Goal: Information Seeking & Learning: Learn about a topic

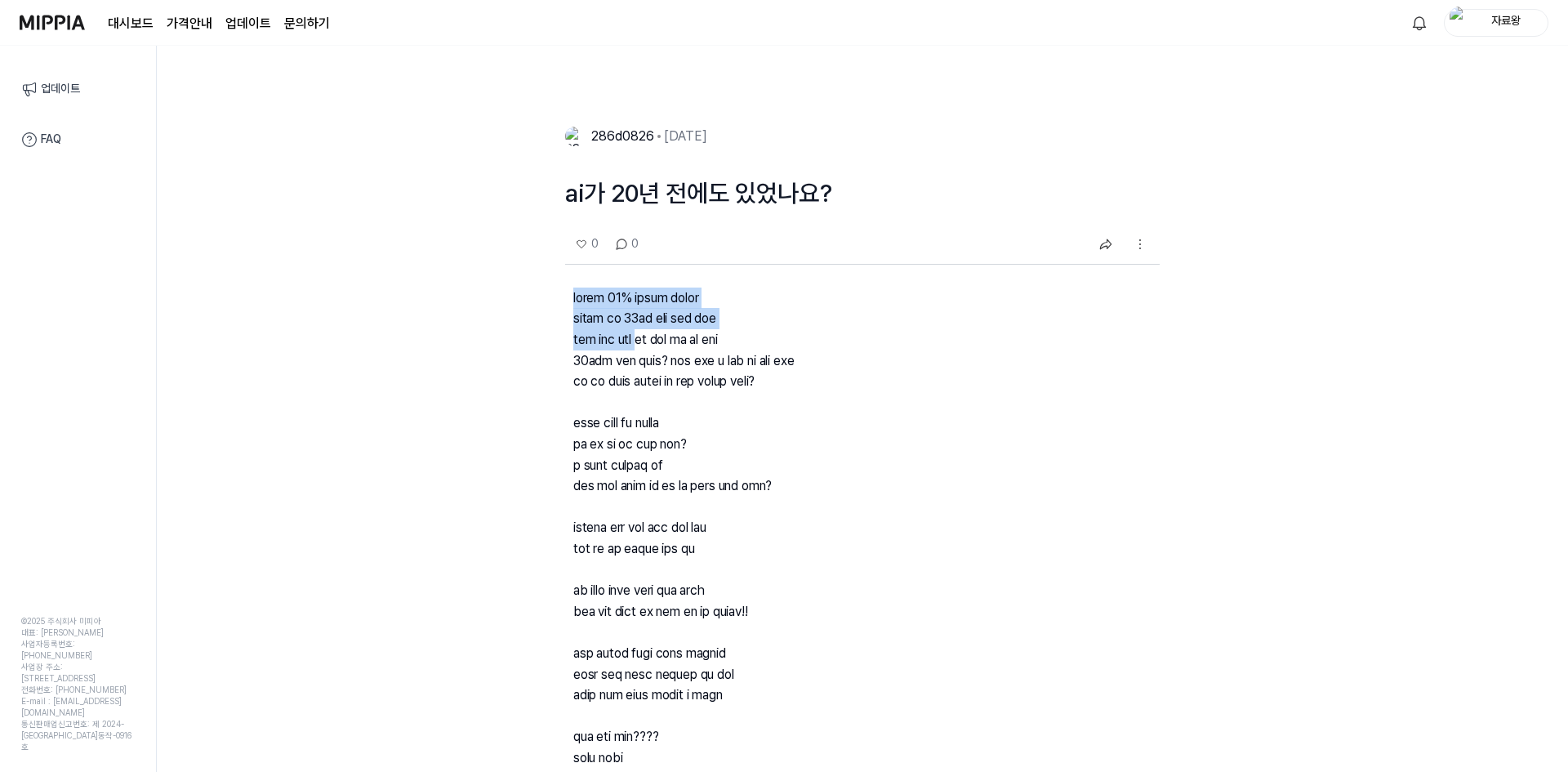
drag, startPoint x: 622, startPoint y: 328, endPoint x: 878, endPoint y: 382, distance: 261.6
click at [689, 346] on div "286d0826 [DATE] ai가 20년 전에도 있었나요? 0 0 댓글 0 당신의 생각을 남겨주세요! 더 많은 포스트 보기 뭔닉네임 [DAT…" at bounding box center [862, 474] width 1411 height 726
click at [881, 382] on p at bounding box center [863, 551] width 595 height 574
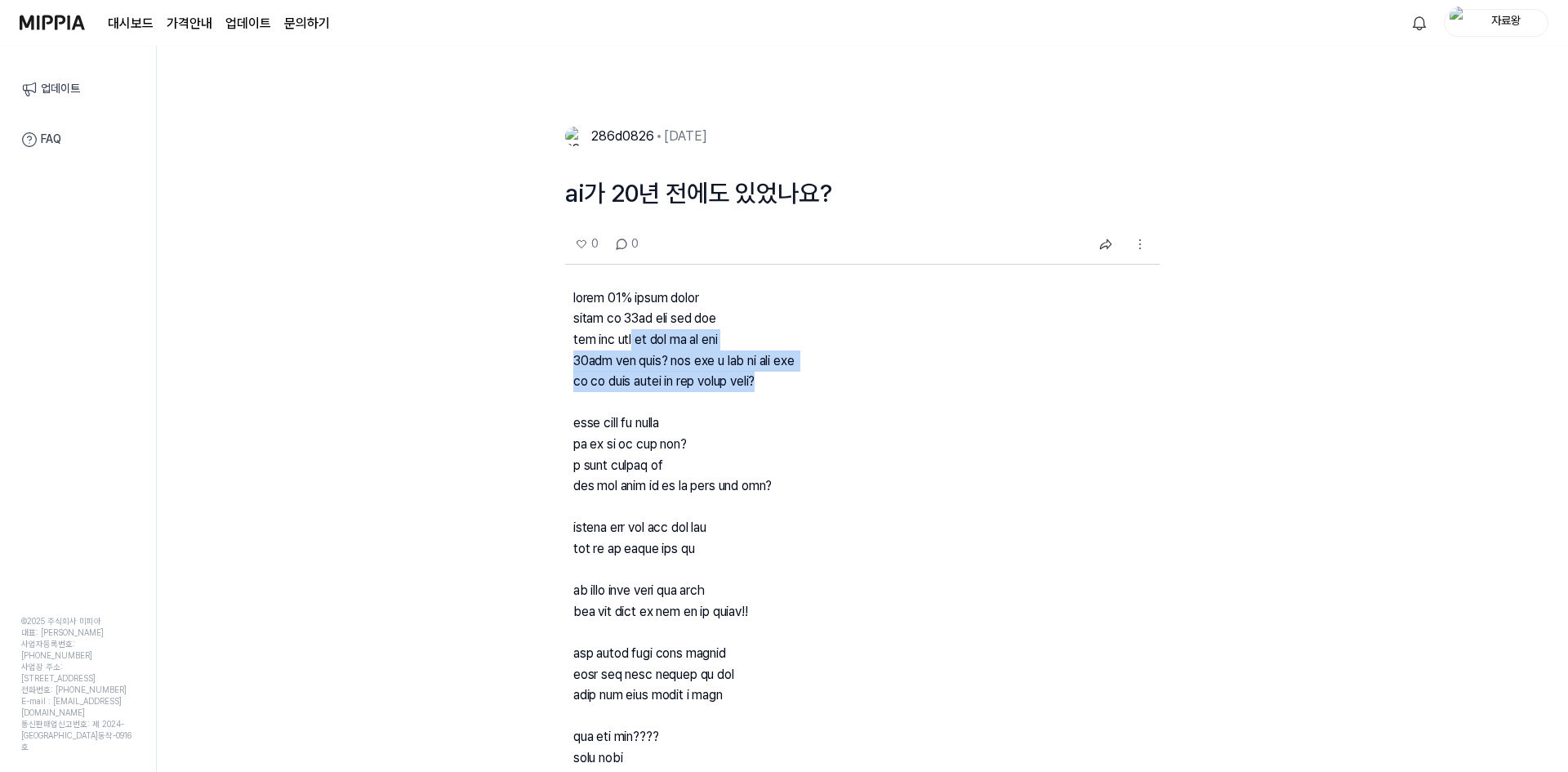
drag, startPoint x: 935, startPoint y: 388, endPoint x: 655, endPoint y: 336, distance: 284.8
click at [655, 336] on p at bounding box center [863, 551] width 595 height 574
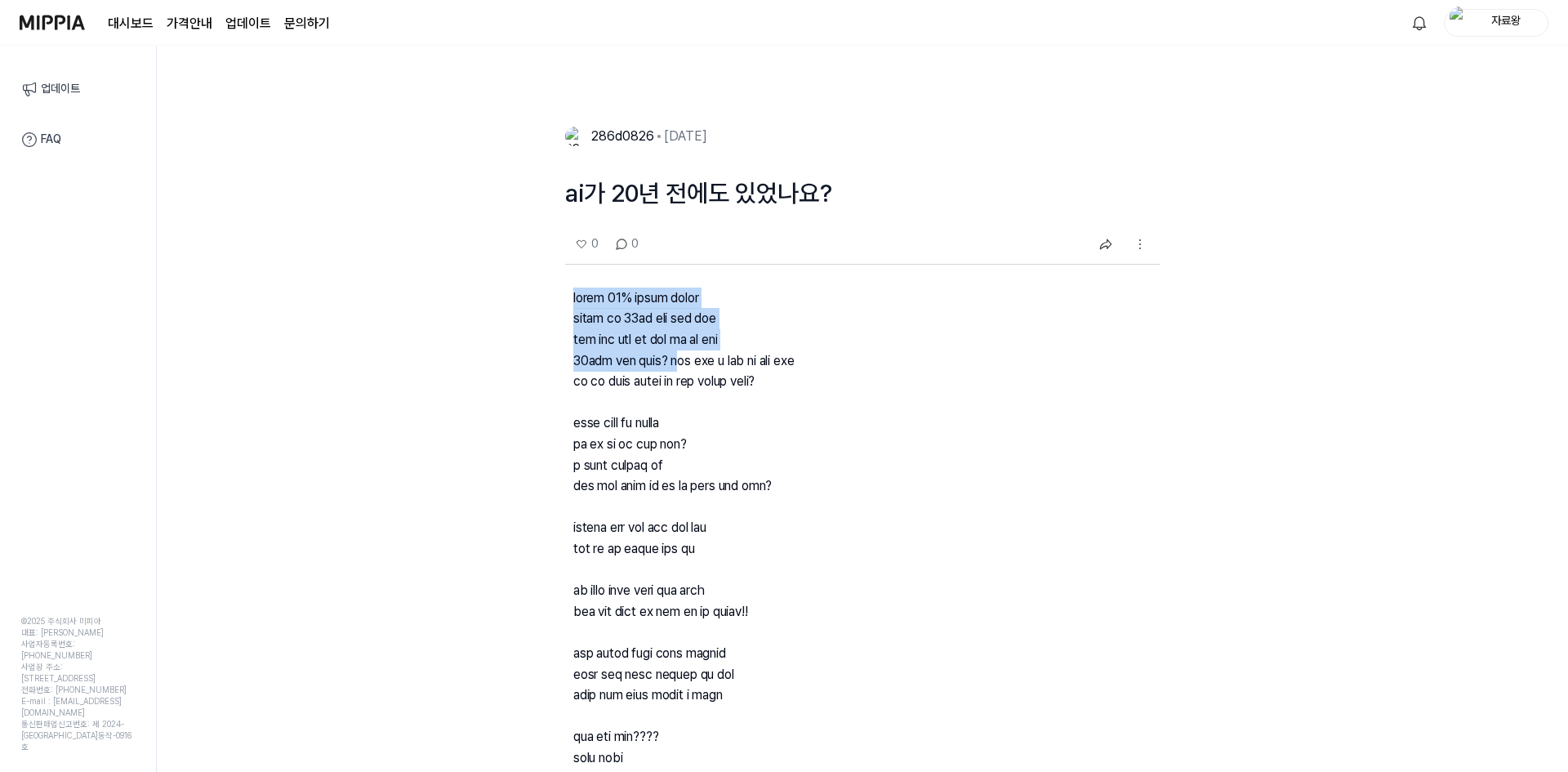
drag, startPoint x: 707, startPoint y: 364, endPoint x: 521, endPoint y: 300, distance: 196.7
click at [521, 300] on div "286d0826 [DATE] ai가 20년 전에도 있었나요? 0 0 댓글 0 당신의 생각을 남겨주세요! 더 많은 포스트 보기 뭔닉네임 [DAT…" at bounding box center [862, 474] width 1411 height 726
click at [520, 299] on div "286d0826 [DATE] ai가 20년 전에도 있었나요? 0 0 댓글 0 당신의 생각을 남겨주세요! 더 많은 포스트 보기 뭔닉네임 [DAT…" at bounding box center [862, 474] width 1411 height 726
drag, startPoint x: 531, startPoint y: 303, endPoint x: 678, endPoint y: 364, distance: 159.2
click at [671, 362] on div "286d0826 [DATE] ai가 20년 전에도 있었나요? 0 0 댓글 0 당신의 생각을 남겨주세요! 더 많은 포스트 보기 뭔닉네임 [DAT…" at bounding box center [862, 474] width 1411 height 726
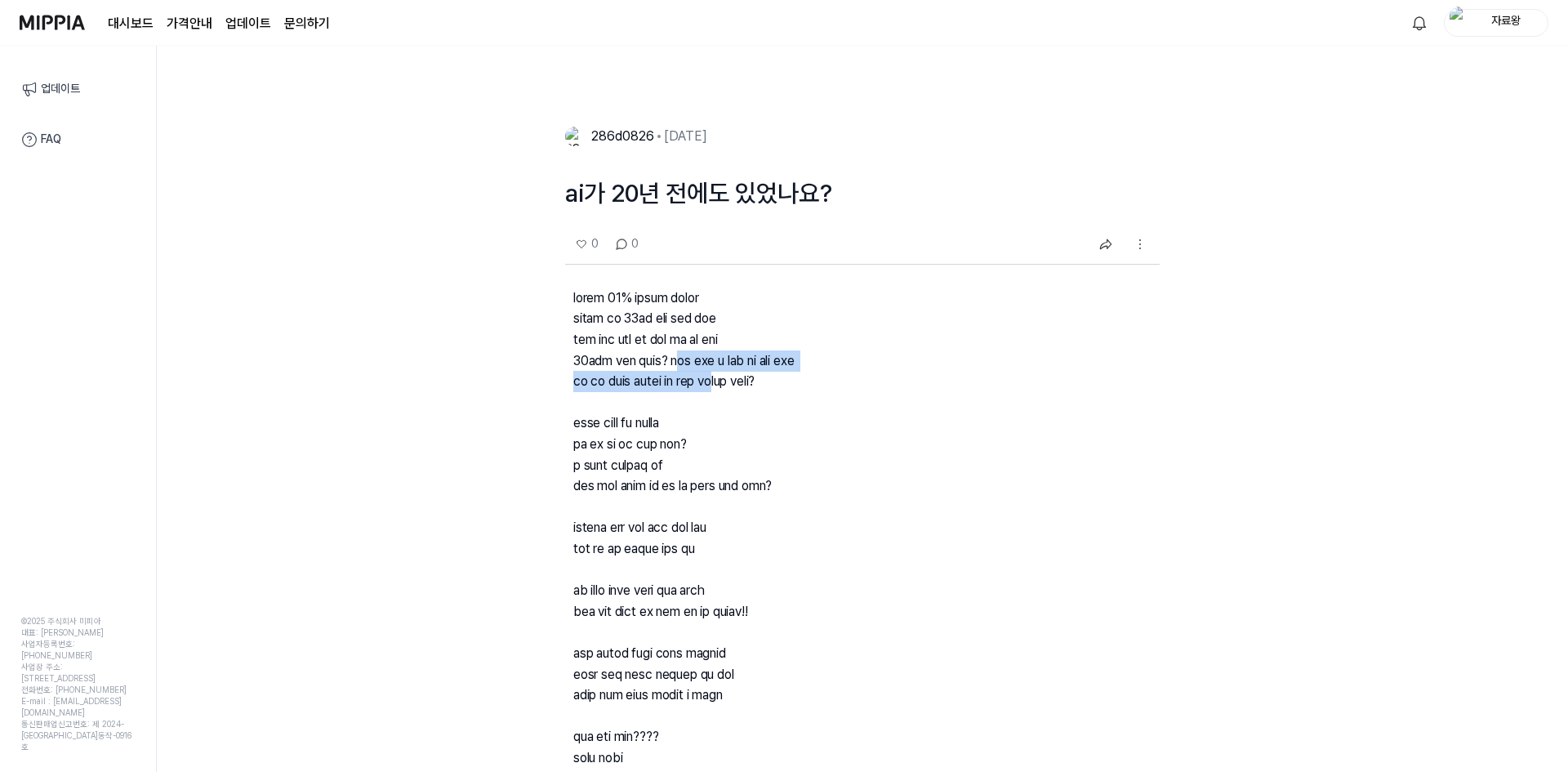
drag, startPoint x: 710, startPoint y: 367, endPoint x: 952, endPoint y: 397, distance: 243.9
click at [879, 386] on p at bounding box center [863, 551] width 595 height 574
click at [970, 404] on p at bounding box center [863, 551] width 595 height 574
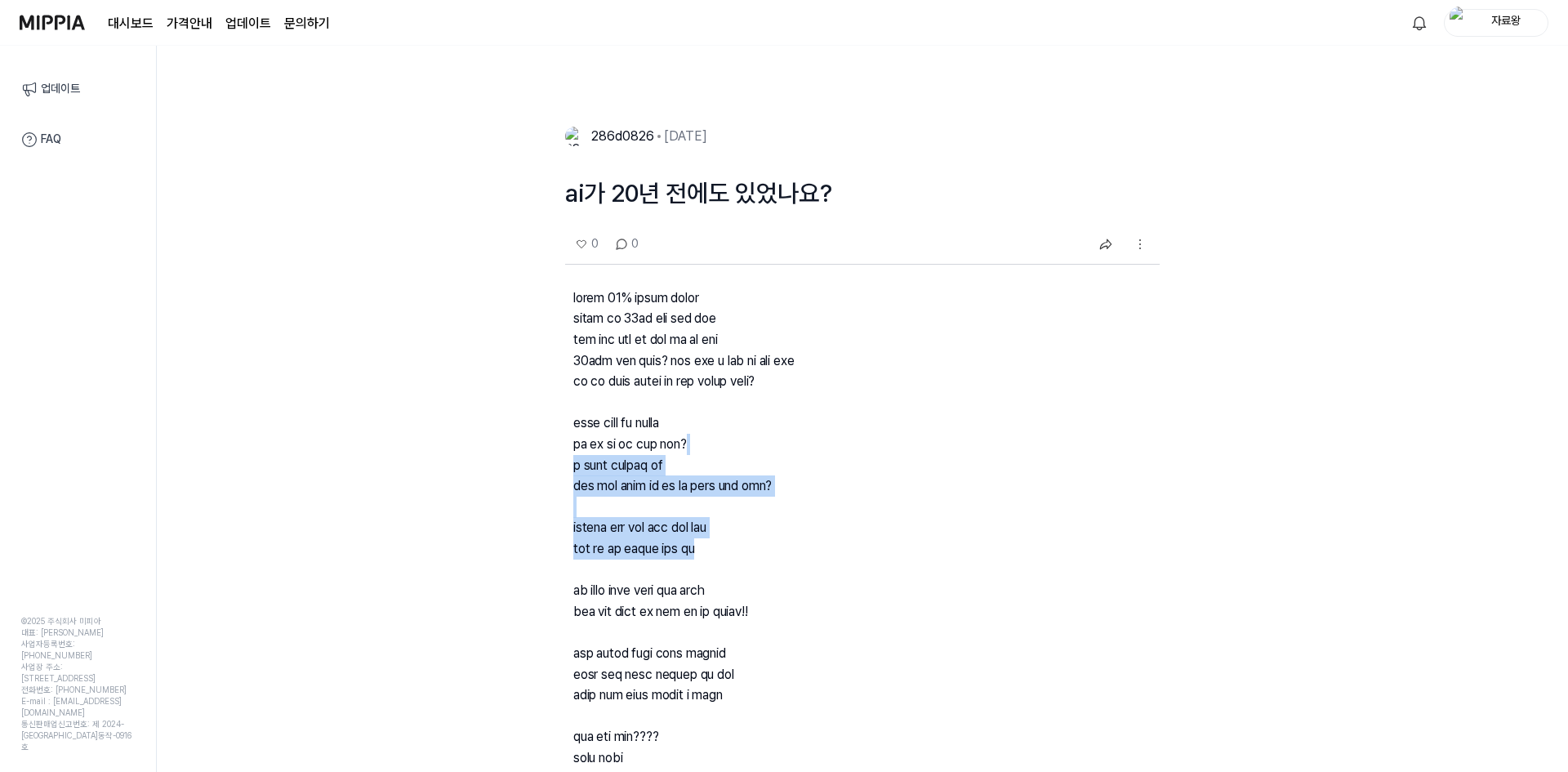
drag, startPoint x: 981, startPoint y: 452, endPoint x: 1025, endPoint y: 467, distance: 46.5
click at [1029, 554] on p at bounding box center [863, 551] width 595 height 574
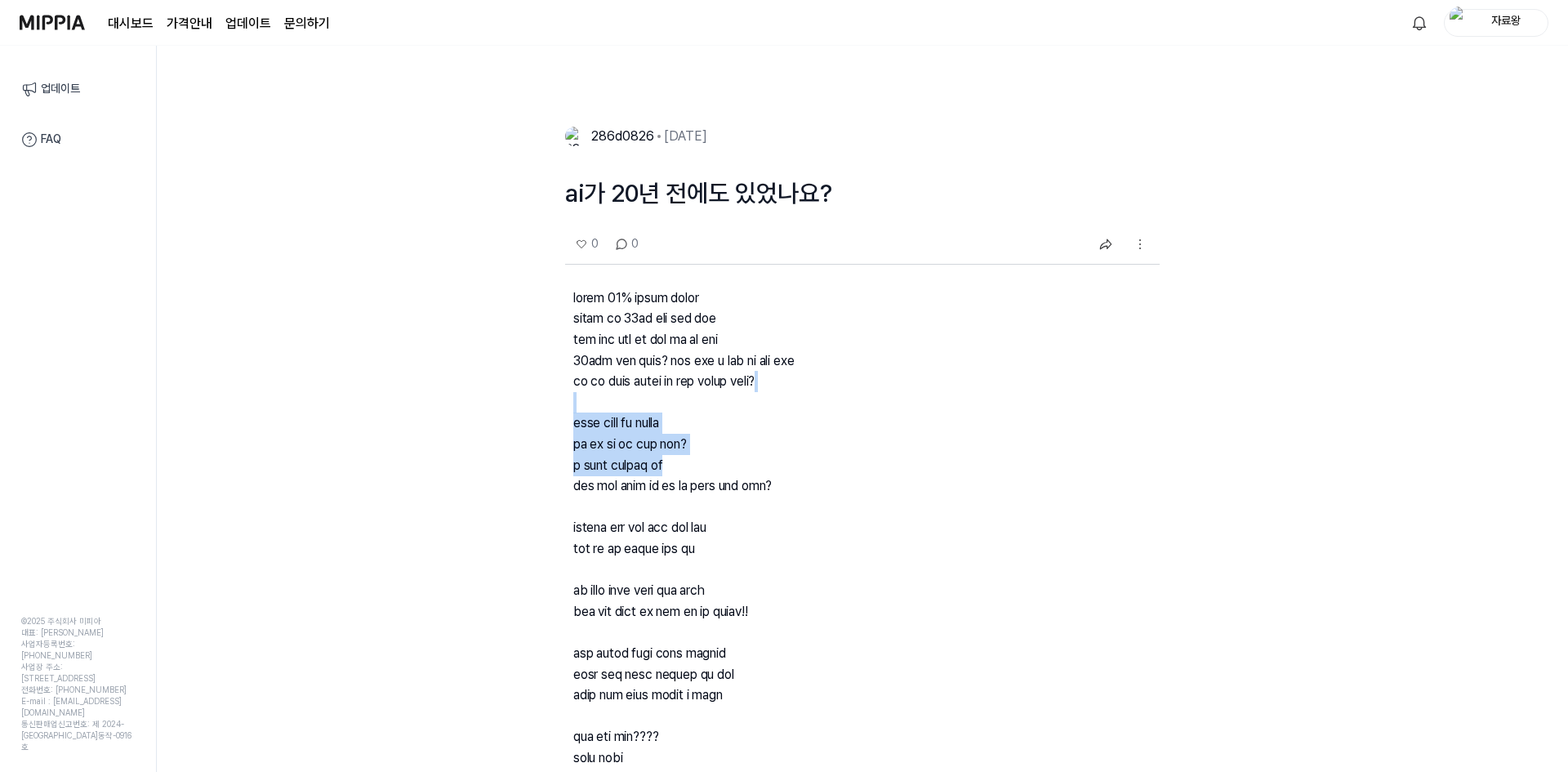
drag, startPoint x: 981, startPoint y: 380, endPoint x: 982, endPoint y: 482, distance: 102.0
click at [983, 466] on p at bounding box center [863, 551] width 595 height 574
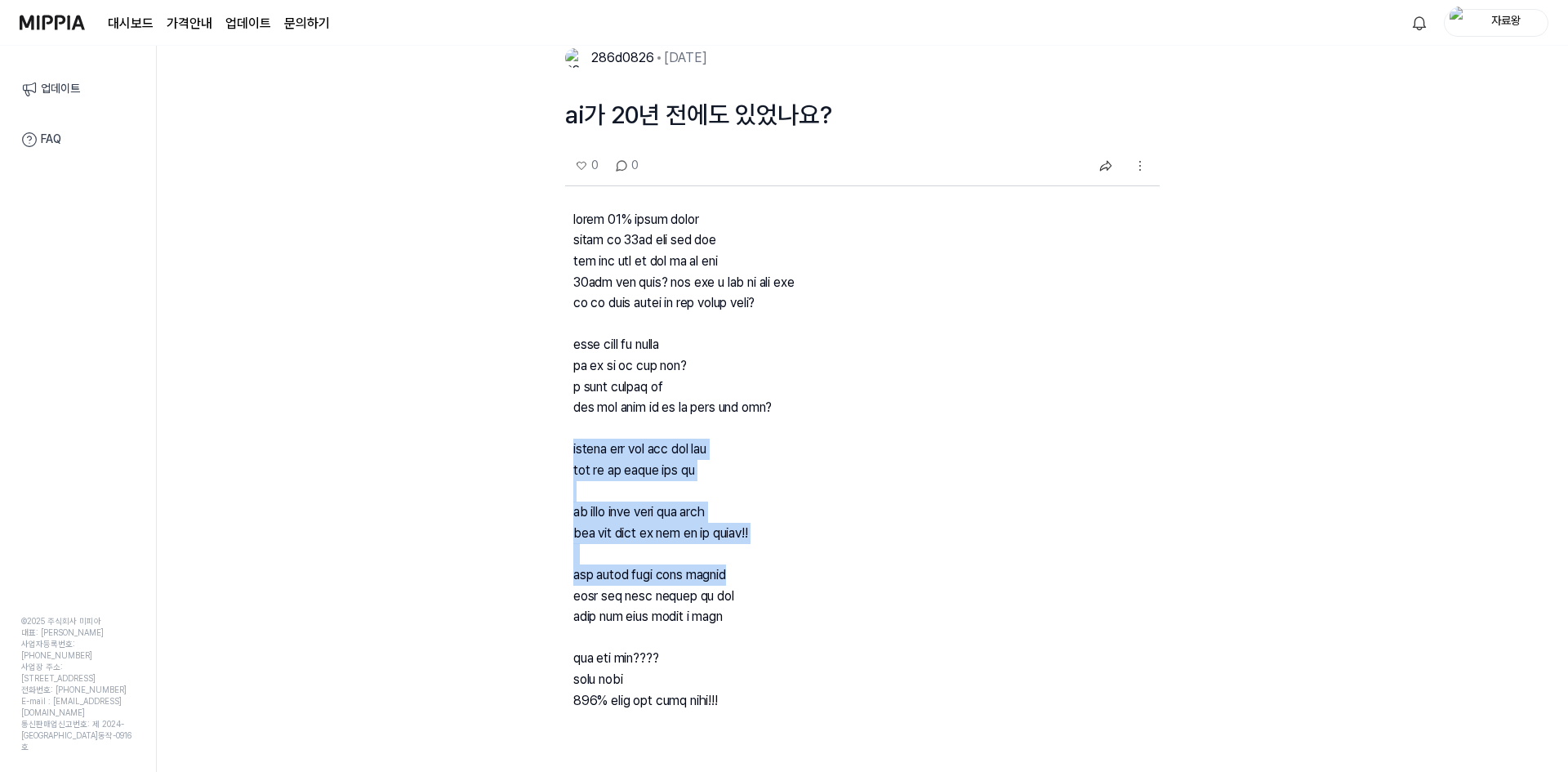
drag, startPoint x: 981, startPoint y: 488, endPoint x: 974, endPoint y: 579, distance: 91.3
click at [974, 579] on p at bounding box center [863, 473] width 595 height 574
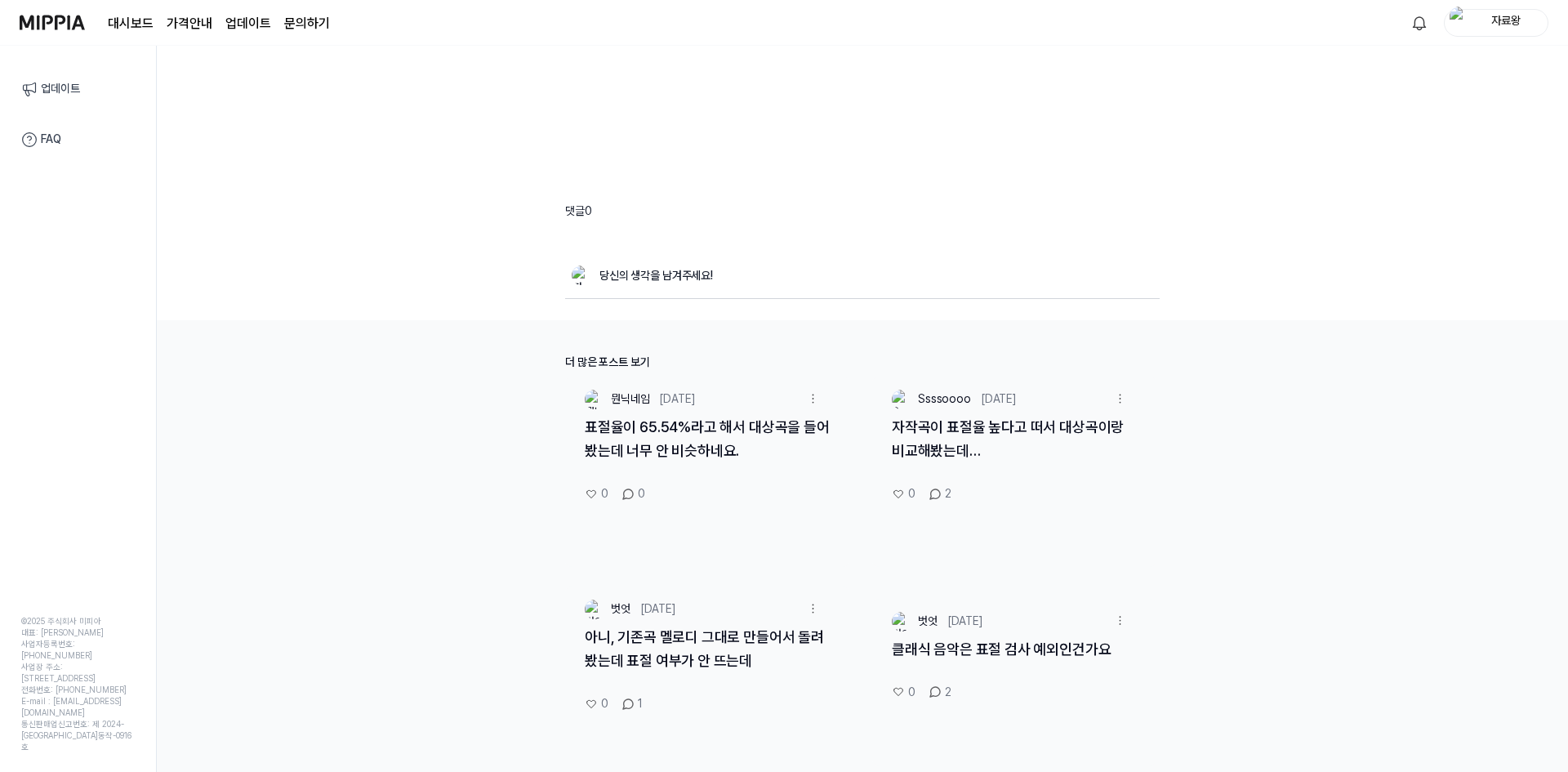
scroll to position [771, 0]
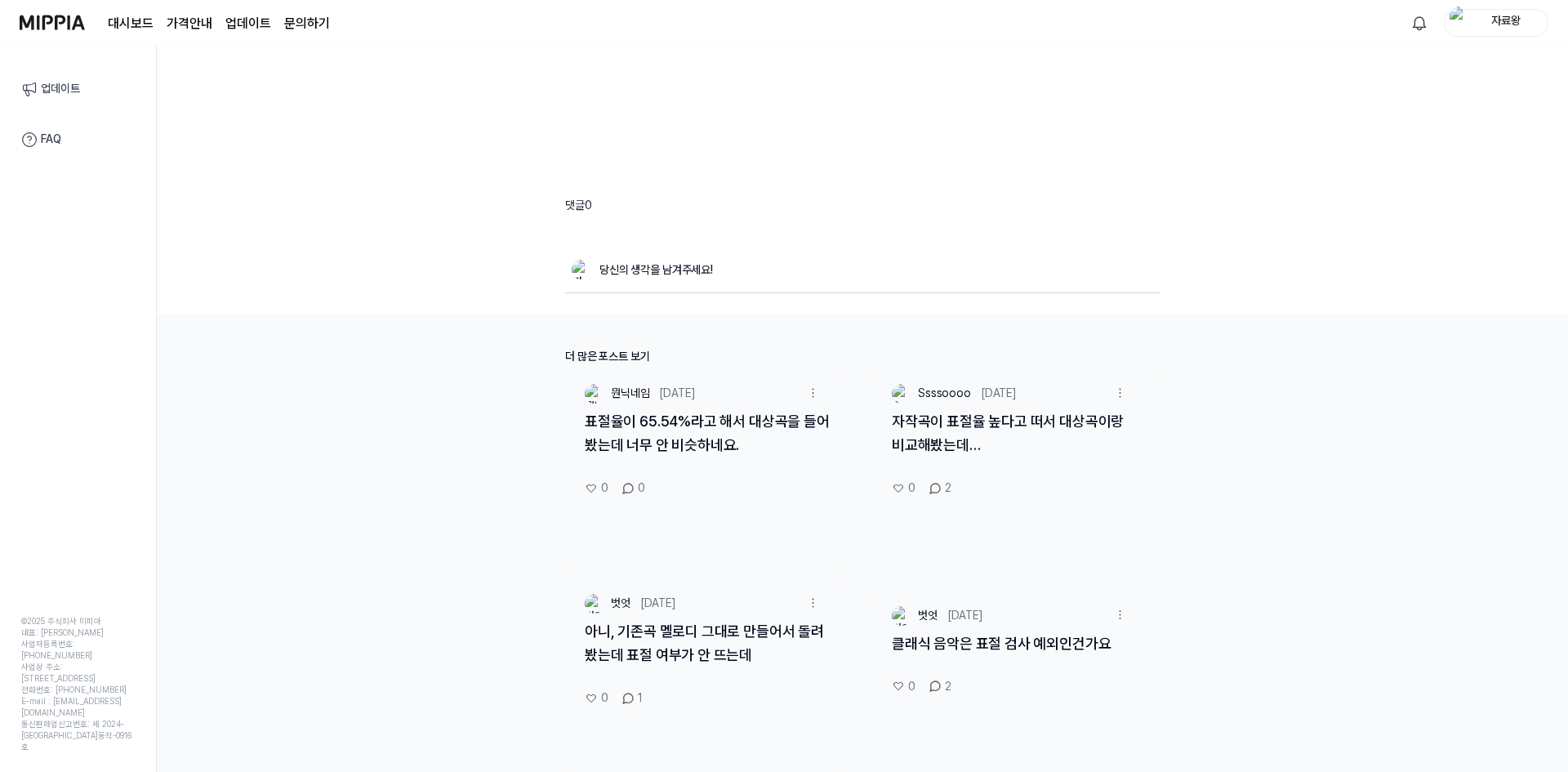
click at [590, 355] on div "더 많은 포스트 보기" at bounding box center [863, 356] width 595 height 18
click at [613, 370] on div "더 많은 포스트 보기 뭔닉네임 [DATE] 표절율이 65.54%라고 해서 대상곡을 들어봤는데 너무 안 비슷하네요. 0 0 Ssssoooo [D…" at bounding box center [863, 559] width 595 height 425
click at [622, 383] on div "뭔닉네임 [DATE]" at bounding box center [708, 387] width 285 height 33
click at [628, 384] on div "뭔닉네임" at bounding box center [628, 384] width 48 height 0
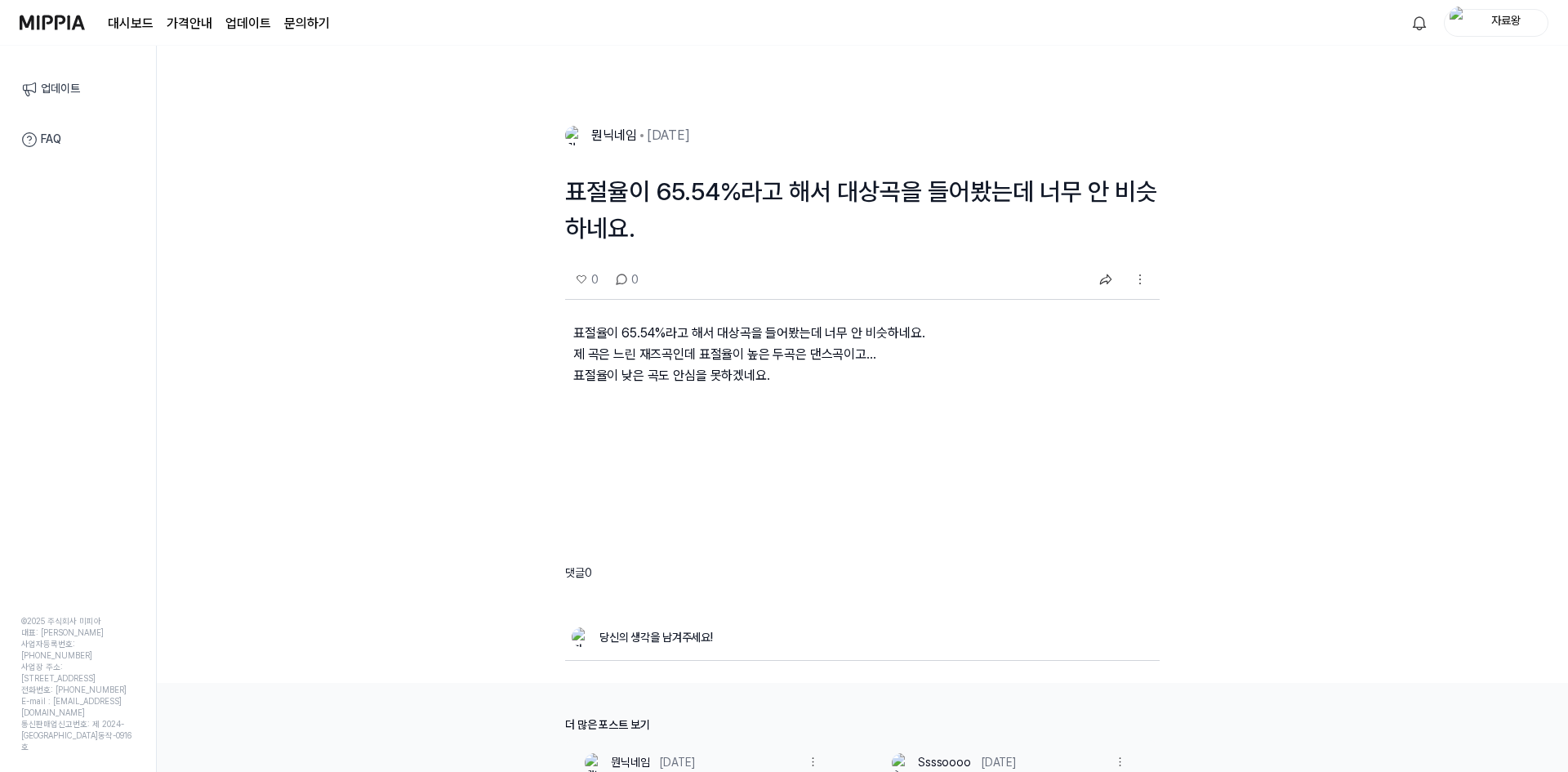
click at [32, 136] on icon at bounding box center [29, 140] width 17 height 17
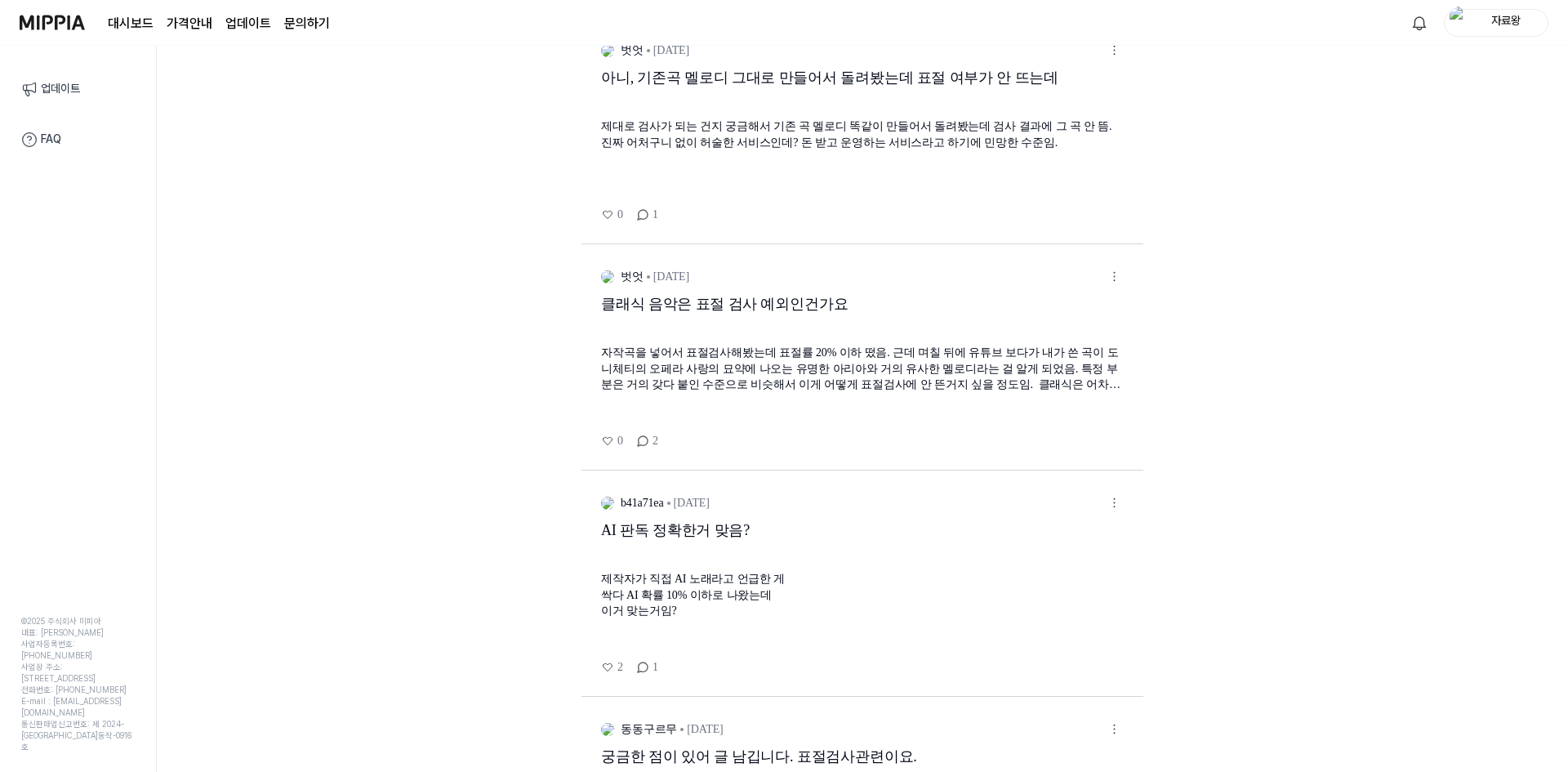
scroll to position [1489, 0]
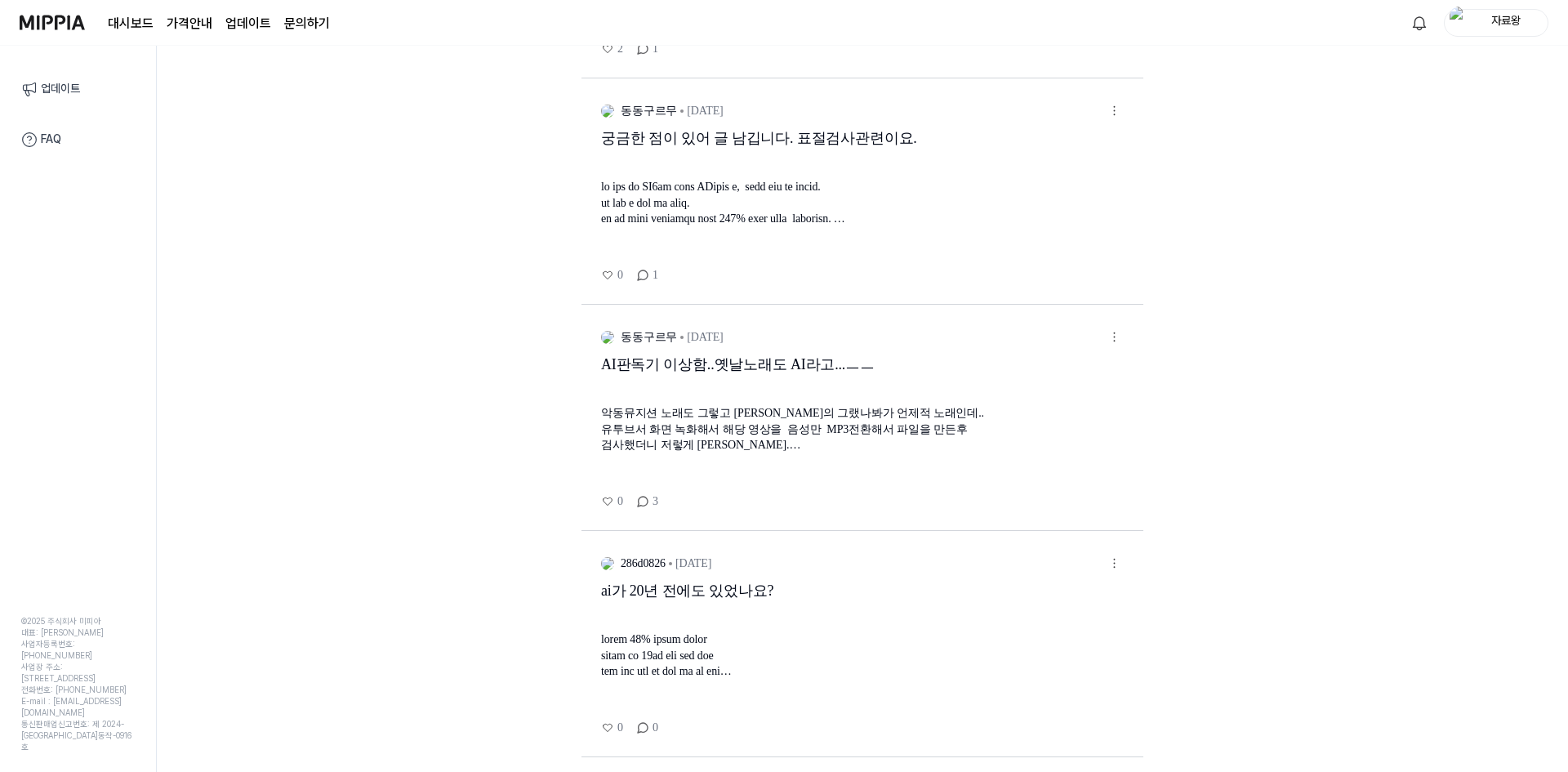
drag, startPoint x: 1208, startPoint y: 372, endPoint x: 1173, endPoint y: 530, distance: 161.8
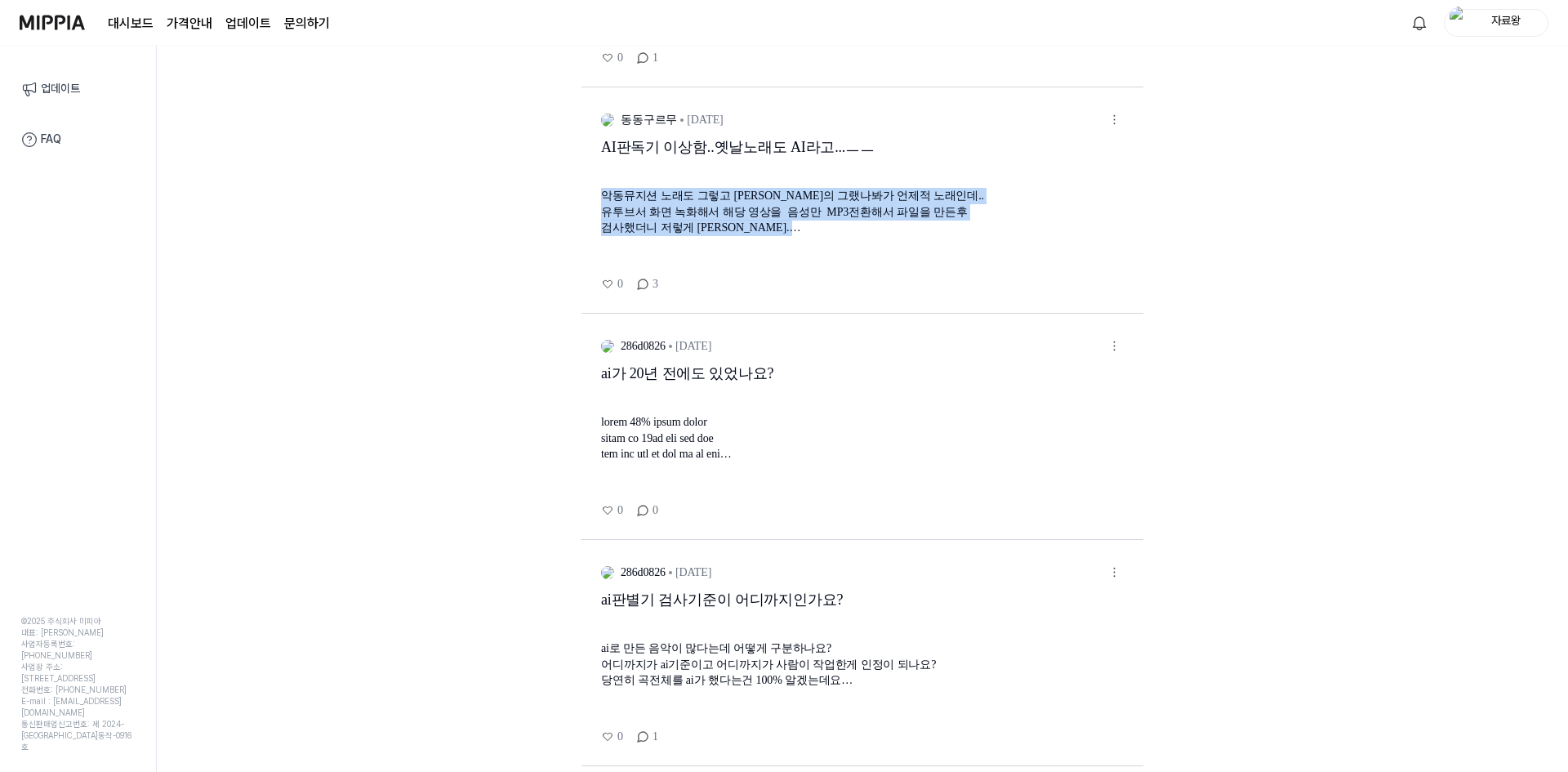
drag, startPoint x: 503, startPoint y: 186, endPoint x: 1125, endPoint y: 248, distance: 625.1
click at [982, 246] on div "***** ** ** 글쓰기 뭔닉네임 [DATE] 표절율이 65.54%라고 해서 대상곡을 들어봤는데 너무 안 비슷하네요. 표절율이 65.54%…" at bounding box center [862, 408] width 1411 height 726
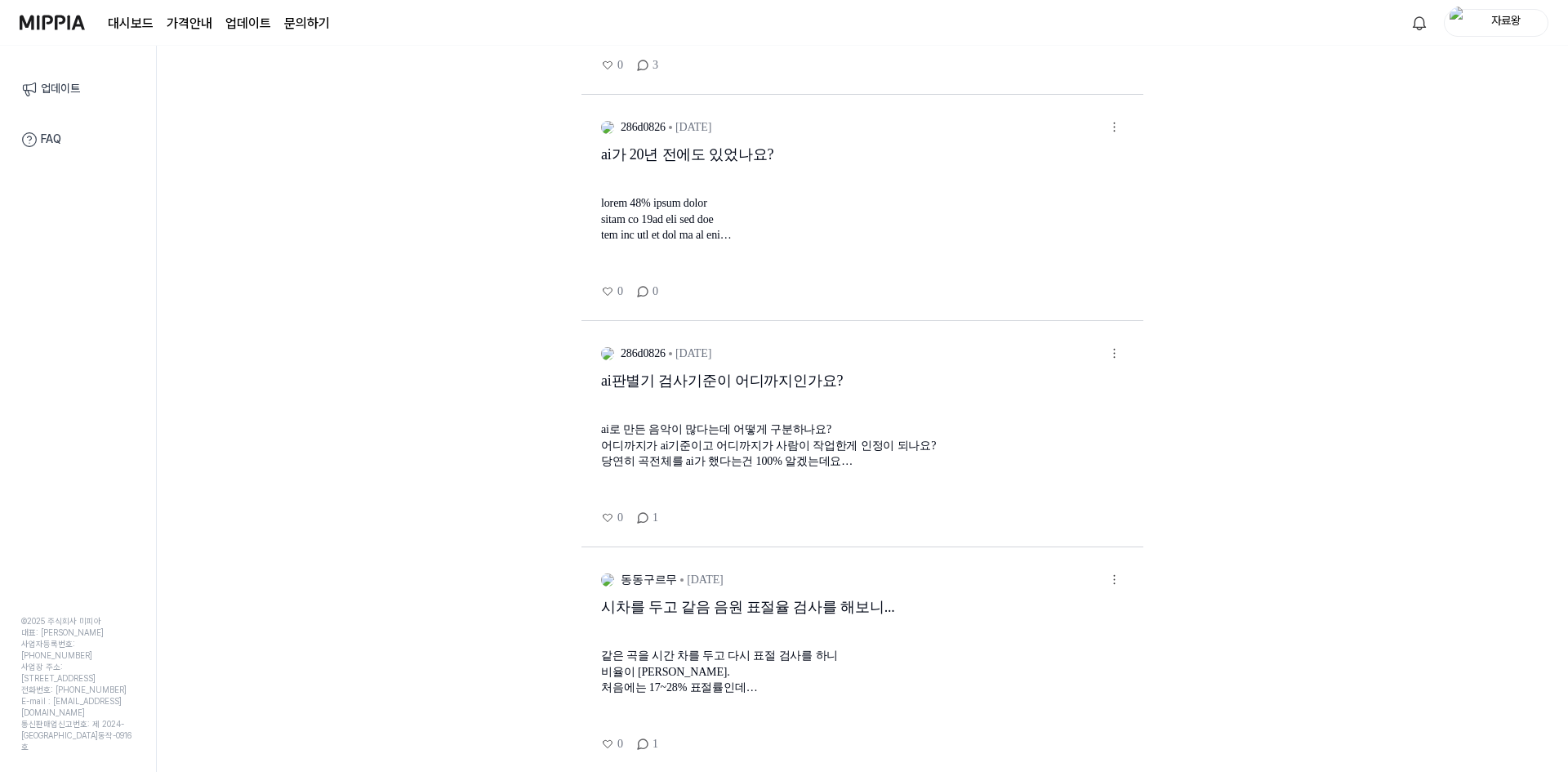
scroll to position [1709, 0]
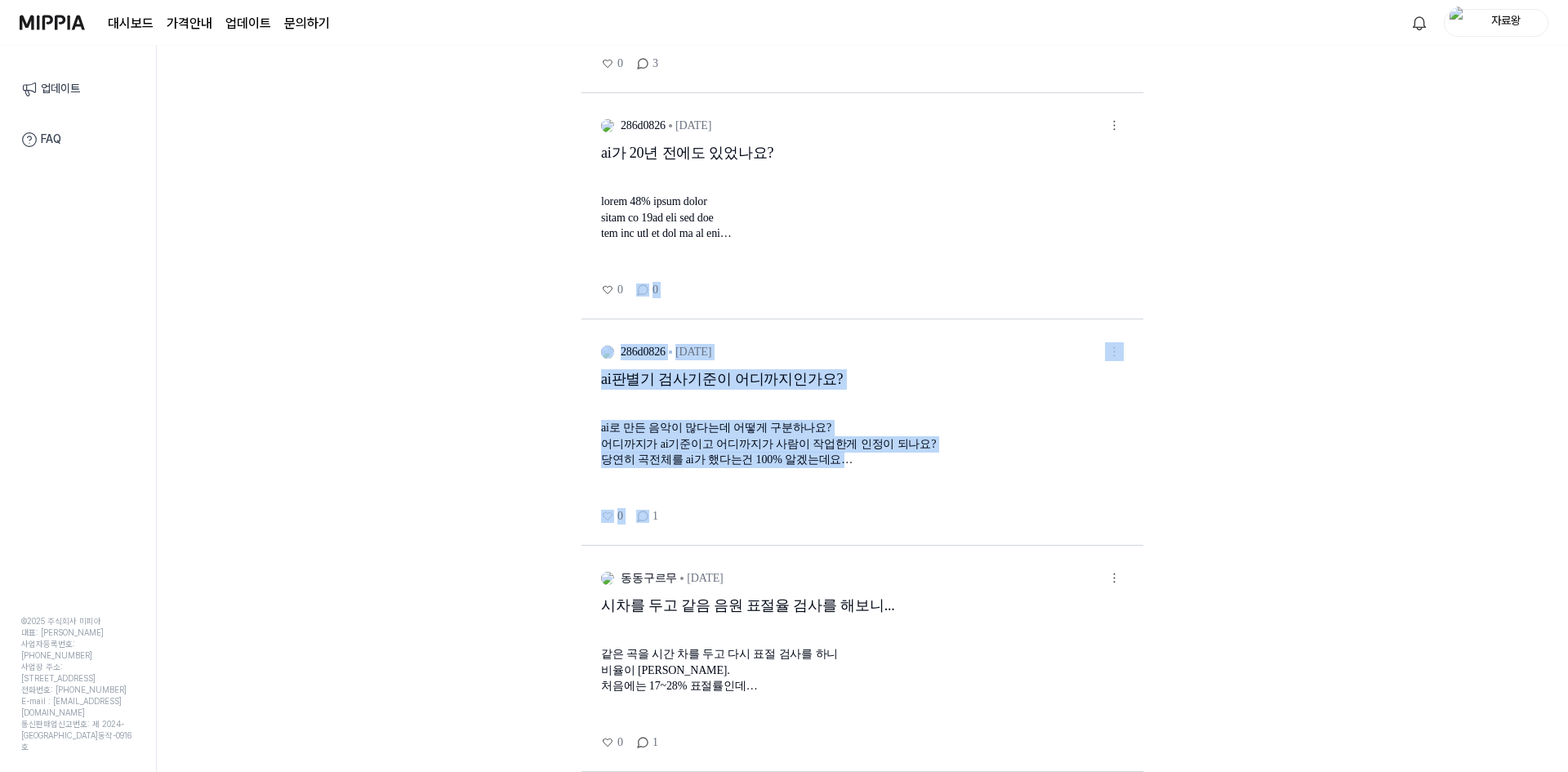
drag, startPoint x: 1248, startPoint y: 268, endPoint x: 1212, endPoint y: 505, distance: 239.7
click at [1220, 498] on div "***** ** ** 글쓰기 뭔닉네임 [DATE] 표절율이 65.54%라고 해서 대상곡을 들어봤는데 너무 안 비슷하네요. 표절율이 65.54%…" at bounding box center [862, 408] width 1411 height 726
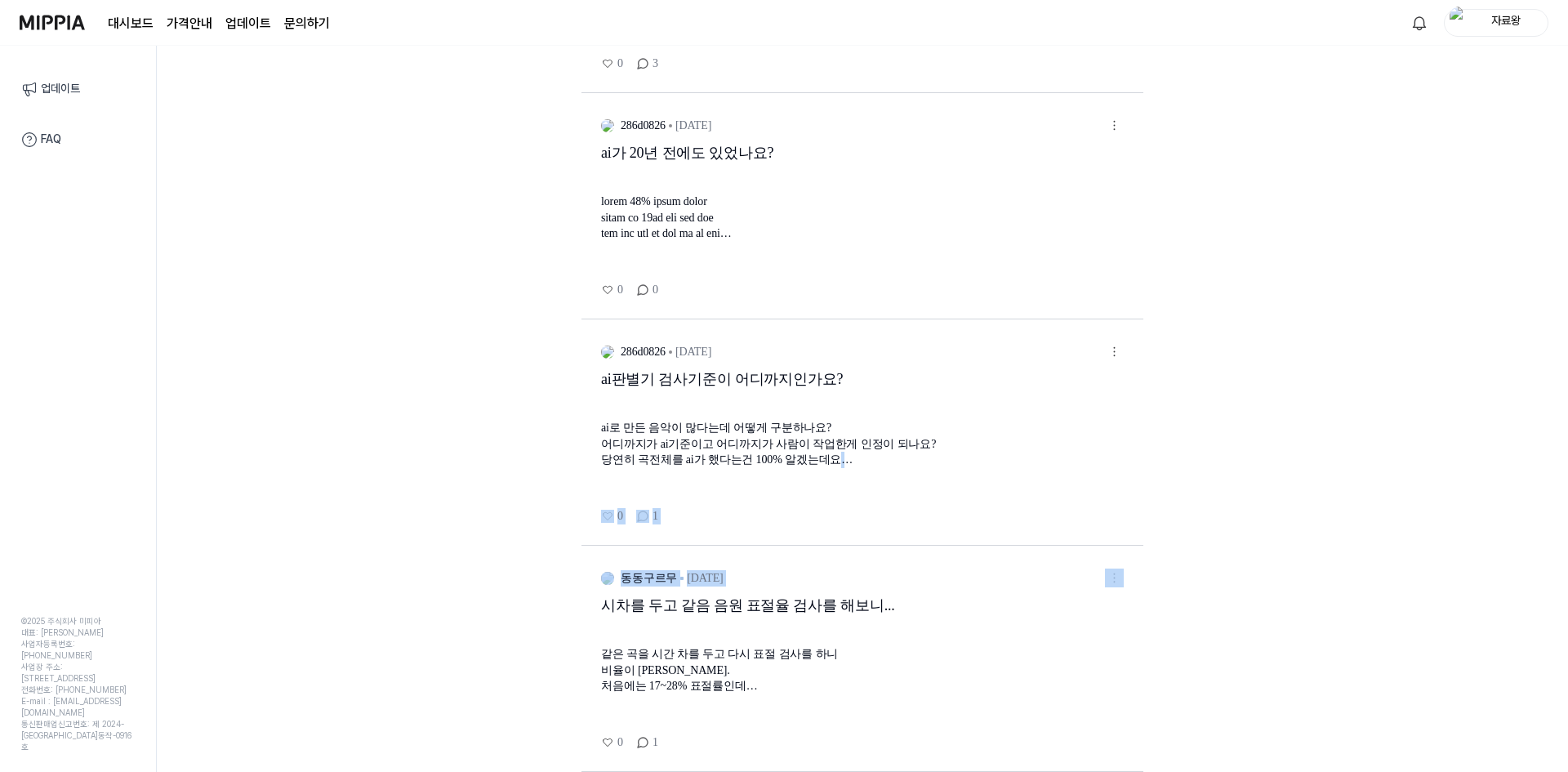
drag, startPoint x: 1248, startPoint y: 587, endPoint x: 1224, endPoint y: 425, distance: 163.8
click at [1232, 442] on div "***** ** ** 글쓰기 뭔닉네임 [DATE] 표절율이 65.54%라고 해서 대상곡을 들어봤는데 너무 안 비슷하네요. 표절율이 65.54%…" at bounding box center [862, 408] width 1411 height 726
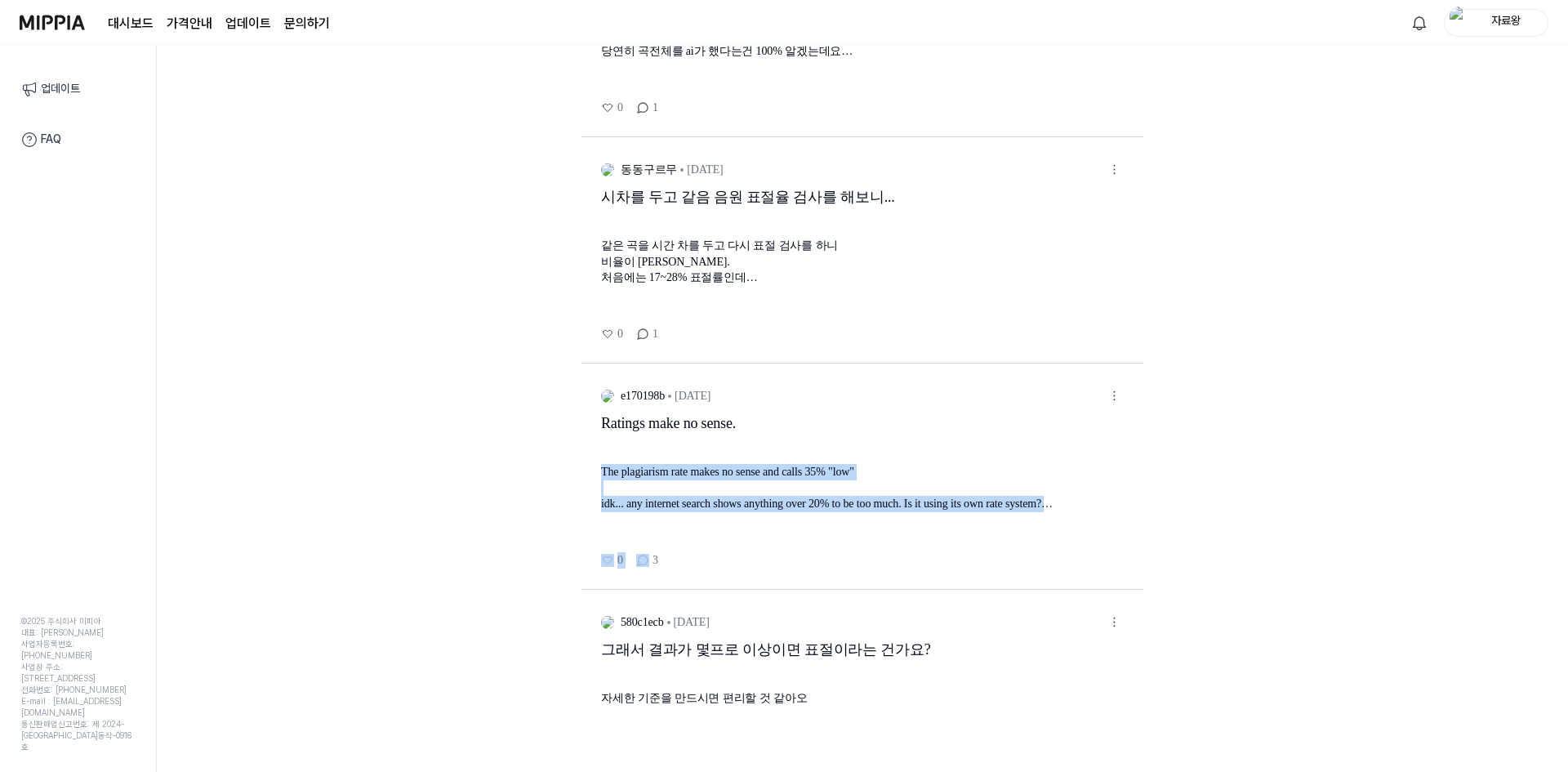
drag, startPoint x: 1239, startPoint y: 515, endPoint x: 1226, endPoint y: 335, distance: 180.5
click at [1226, 368] on div "***** ** ** 글쓰기 뭔닉네임 [DATE] 표절율이 65.54%라고 해서 대상곡을 들어봤는데 너무 안 비슷하네요. 표절율이 65.54%…" at bounding box center [862, 408] width 1411 height 726
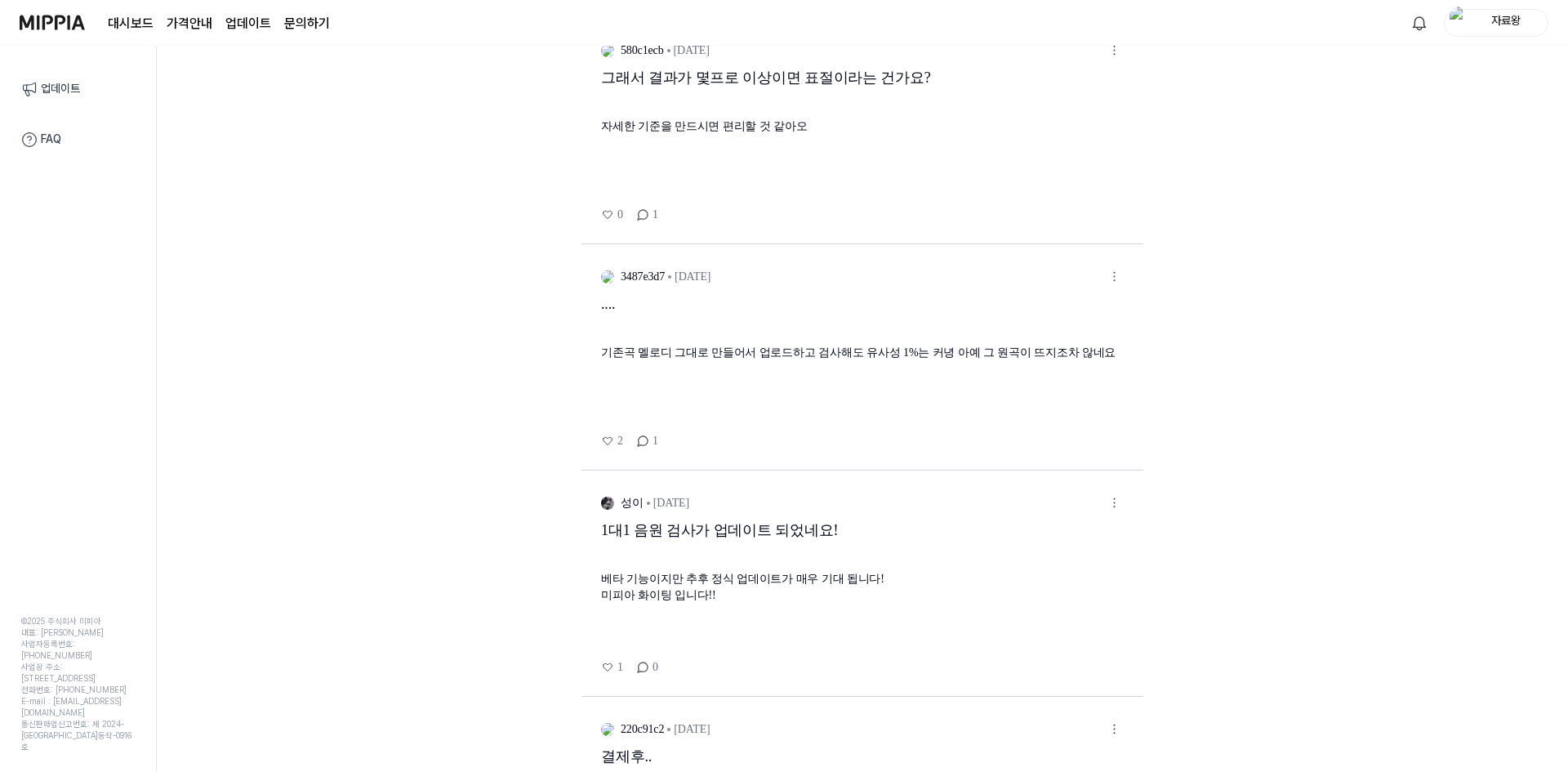
drag, startPoint x: 1222, startPoint y: 330, endPoint x: 1228, endPoint y: 339, distance: 10.8
click at [1222, 330] on div "***** ** ** 글쓰기 뭔닉네임 [DATE] 표절율이 65.54%라고 해서 대상곡을 들어봤는데 너무 안 비슷하네요. 표절율이 65.54%…" at bounding box center [862, 408] width 1411 height 726
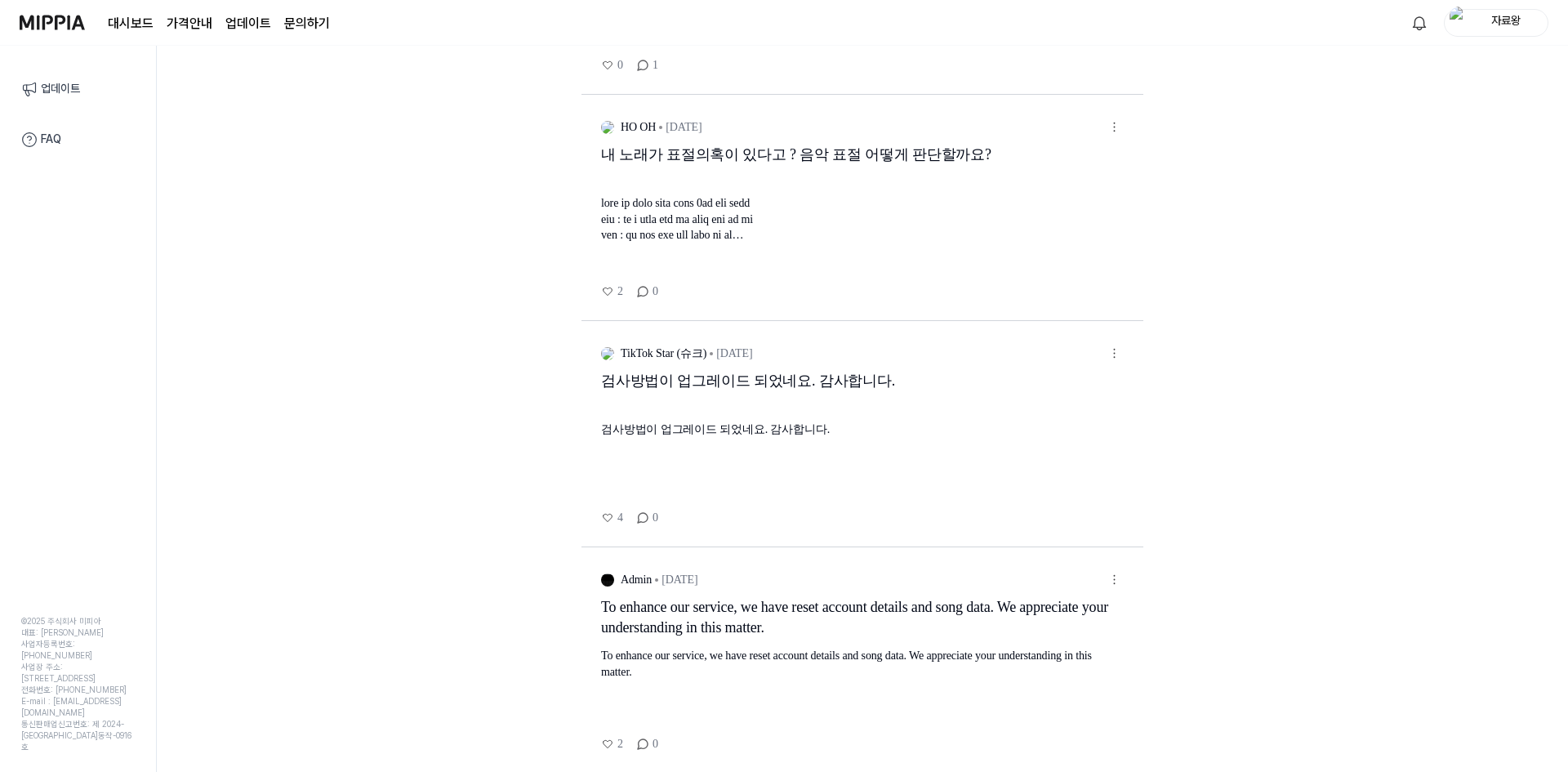
scroll to position [4625, 0]
